Goal: Find specific page/section: Find specific page/section

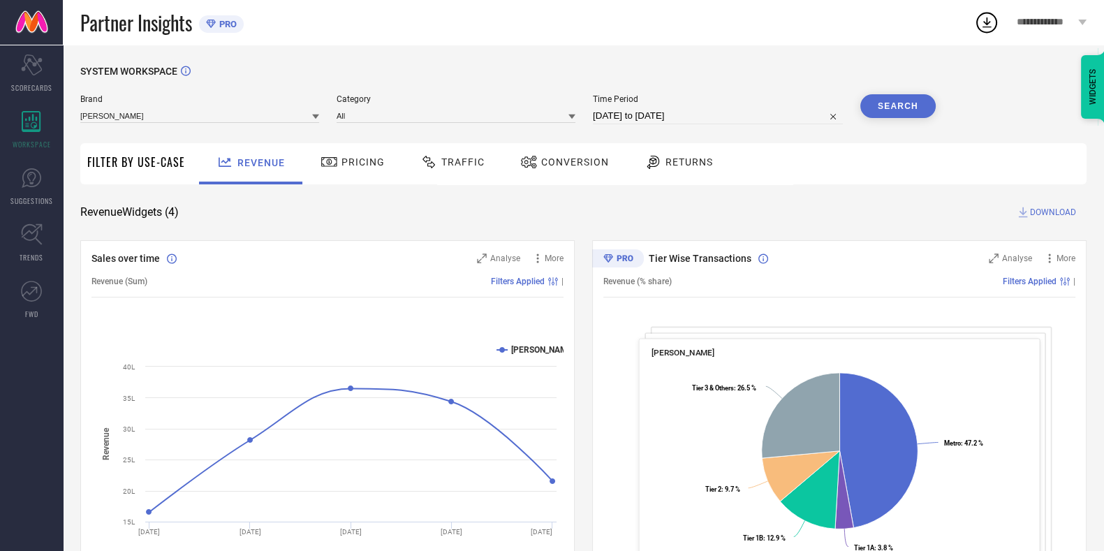
click at [541, 108] on div "Category All" at bounding box center [456, 109] width 239 height 30
